Goal: Transaction & Acquisition: Subscribe to service/newsletter

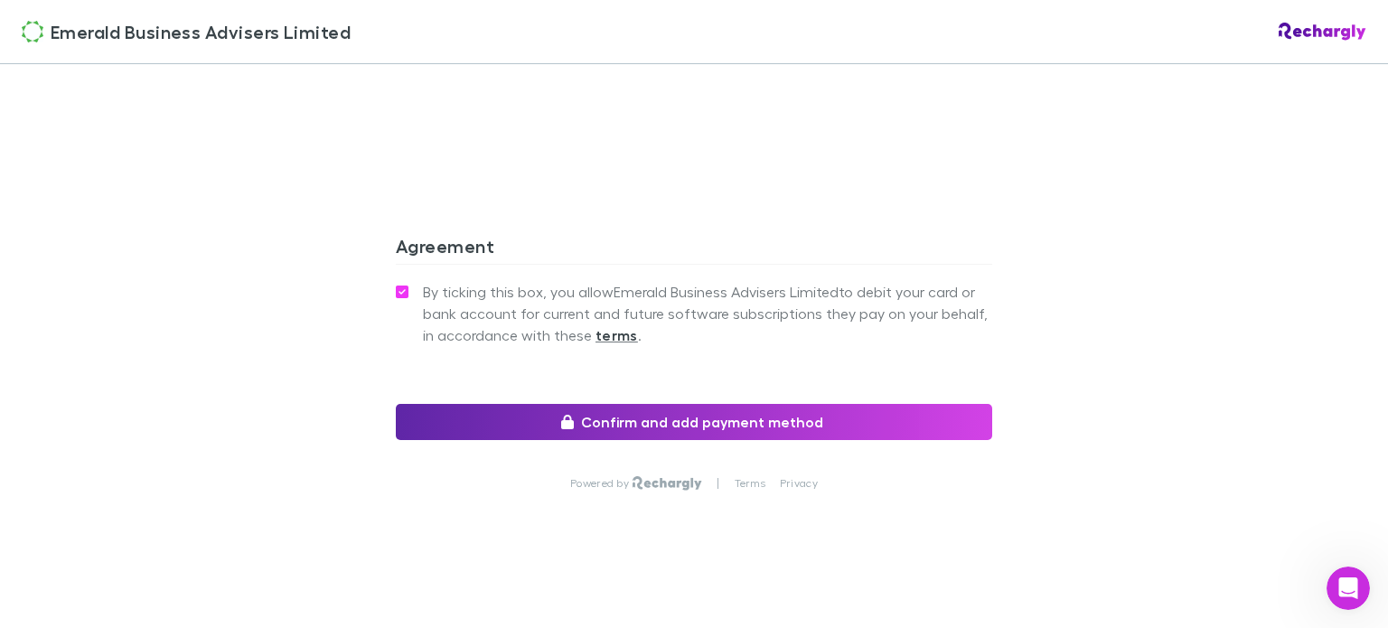
scroll to position [1711, 0]
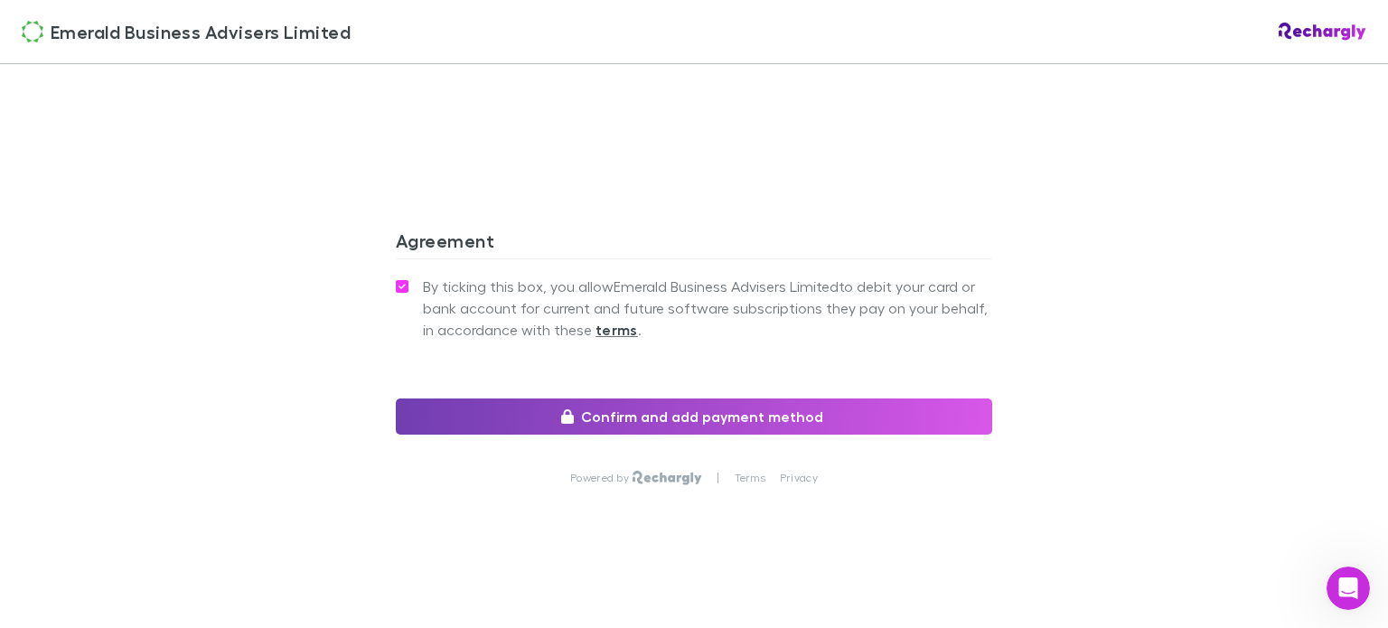
click at [658, 416] on button "Confirm and add payment method" at bounding box center [694, 416] width 596 height 36
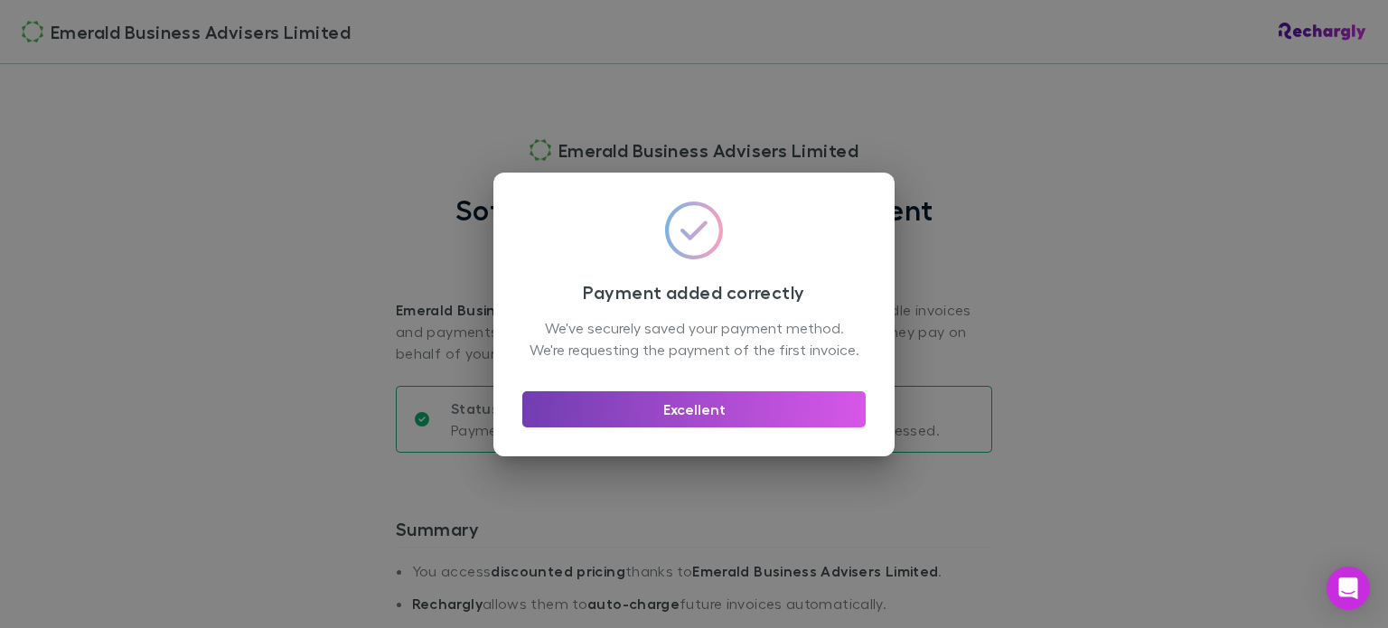
click at [694, 424] on button "Excellent" at bounding box center [693, 409] width 343 height 36
